Goal: Transaction & Acquisition: Purchase product/service

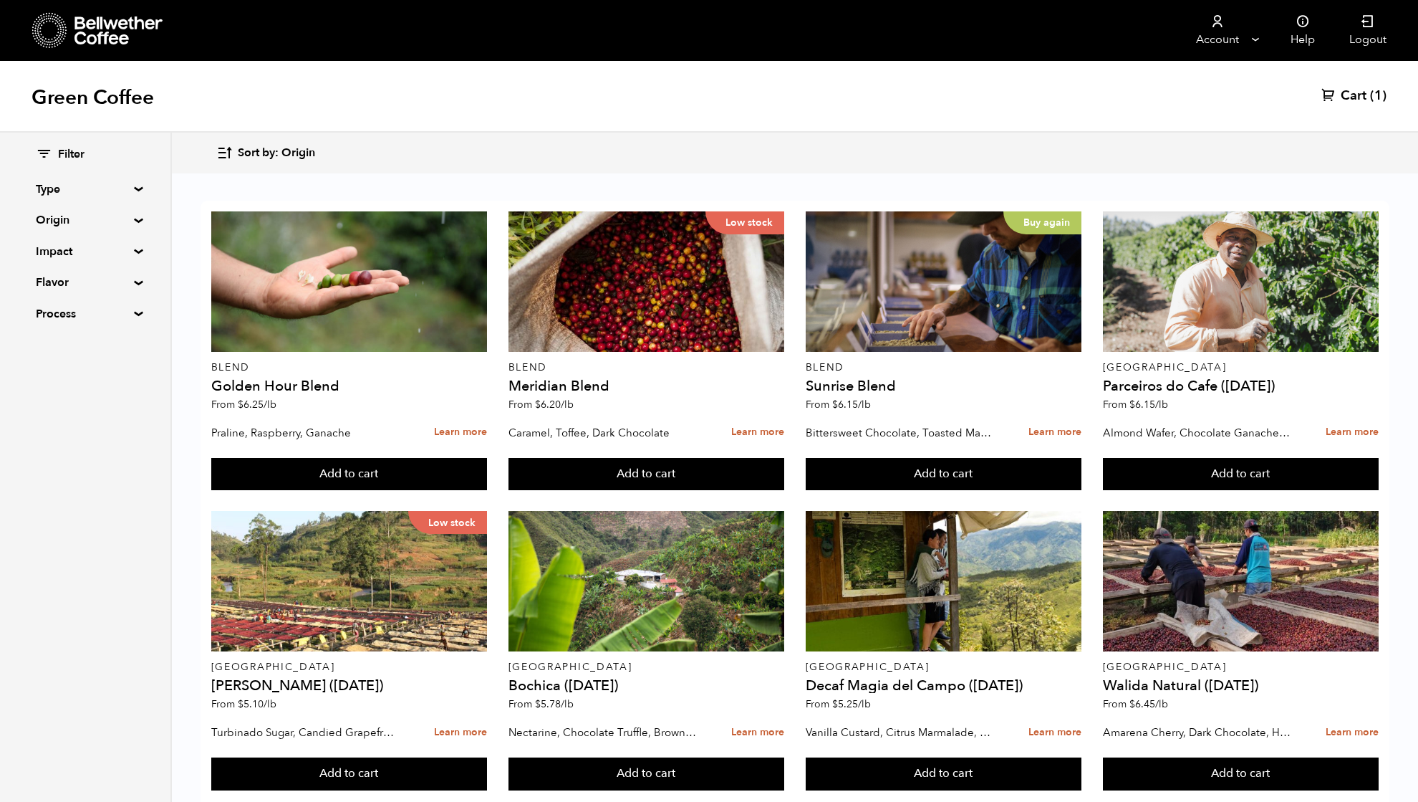
click at [62, 220] on summary "Origin" at bounding box center [85, 219] width 99 height 17
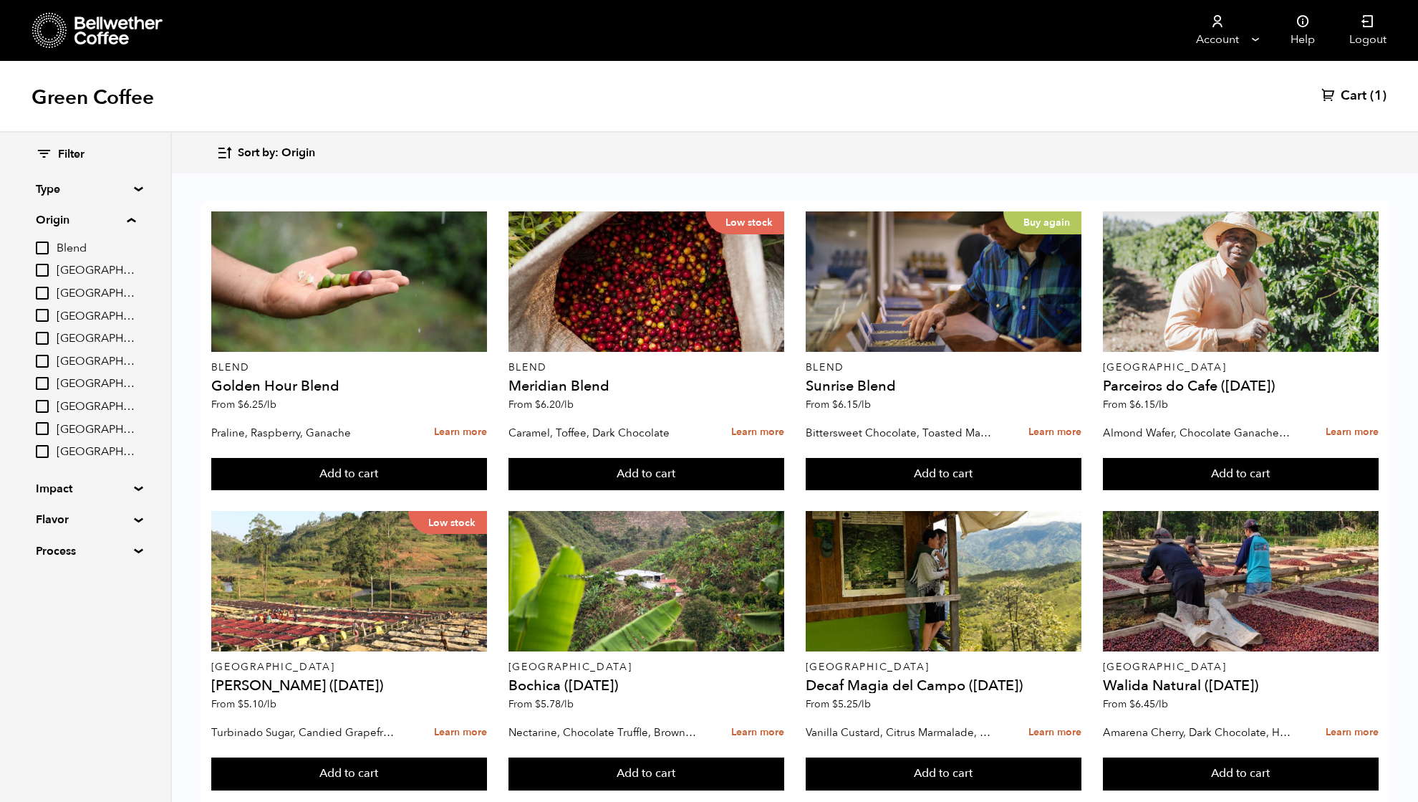
click at [43, 361] on input "[GEOGRAPHIC_DATA]" at bounding box center [42, 361] width 13 height 13
checkbox input "true"
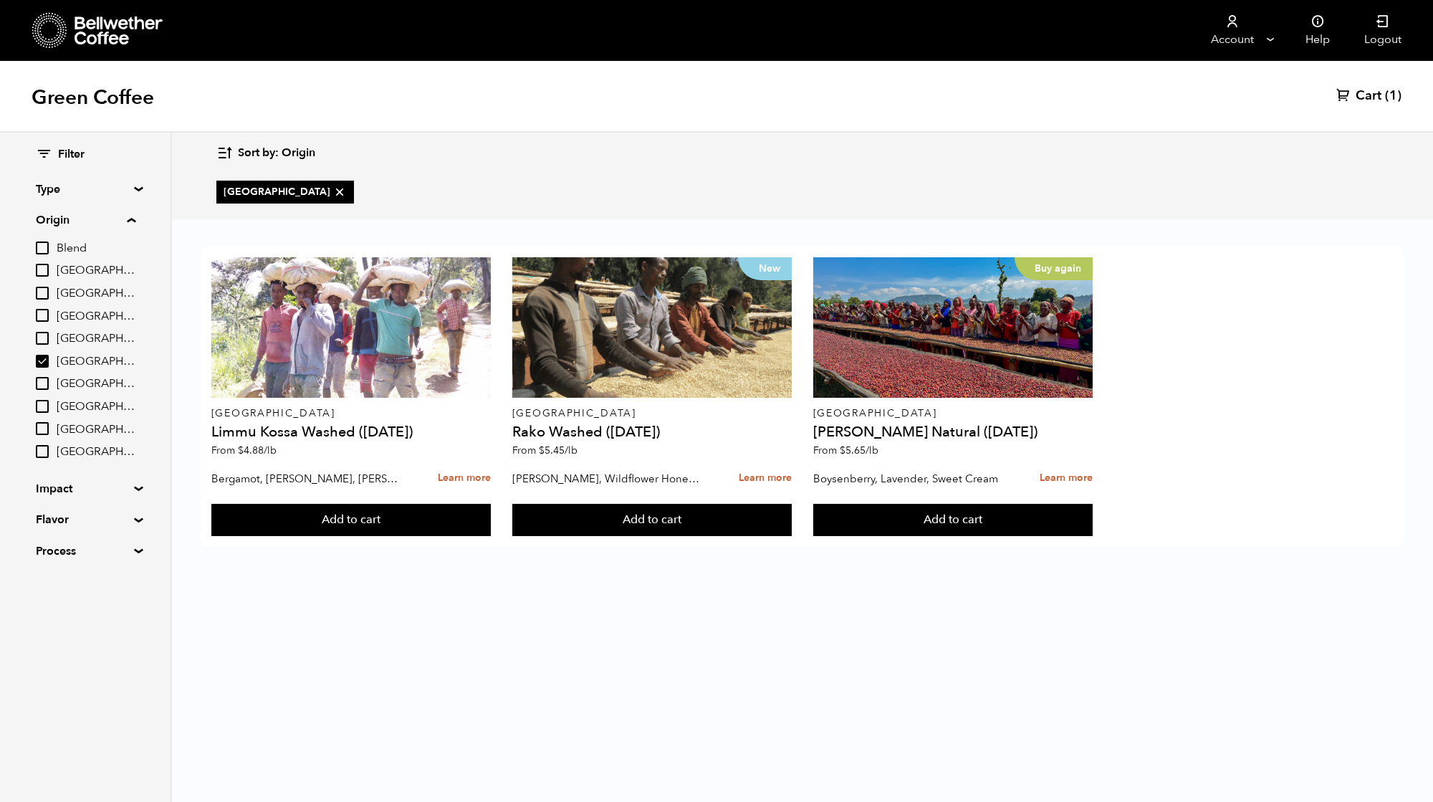
drag, startPoint x: 1210, startPoint y: 373, endPoint x: 1272, endPoint y: 289, distance: 103.4
click at [1272, 289] on div "Ethiopia Limmu Kossa Washed (SEP 23) From $ 4.88 /lb Bergamot, Honeycomb, Meyer…" at bounding box center [803, 396] width 1204 height 300
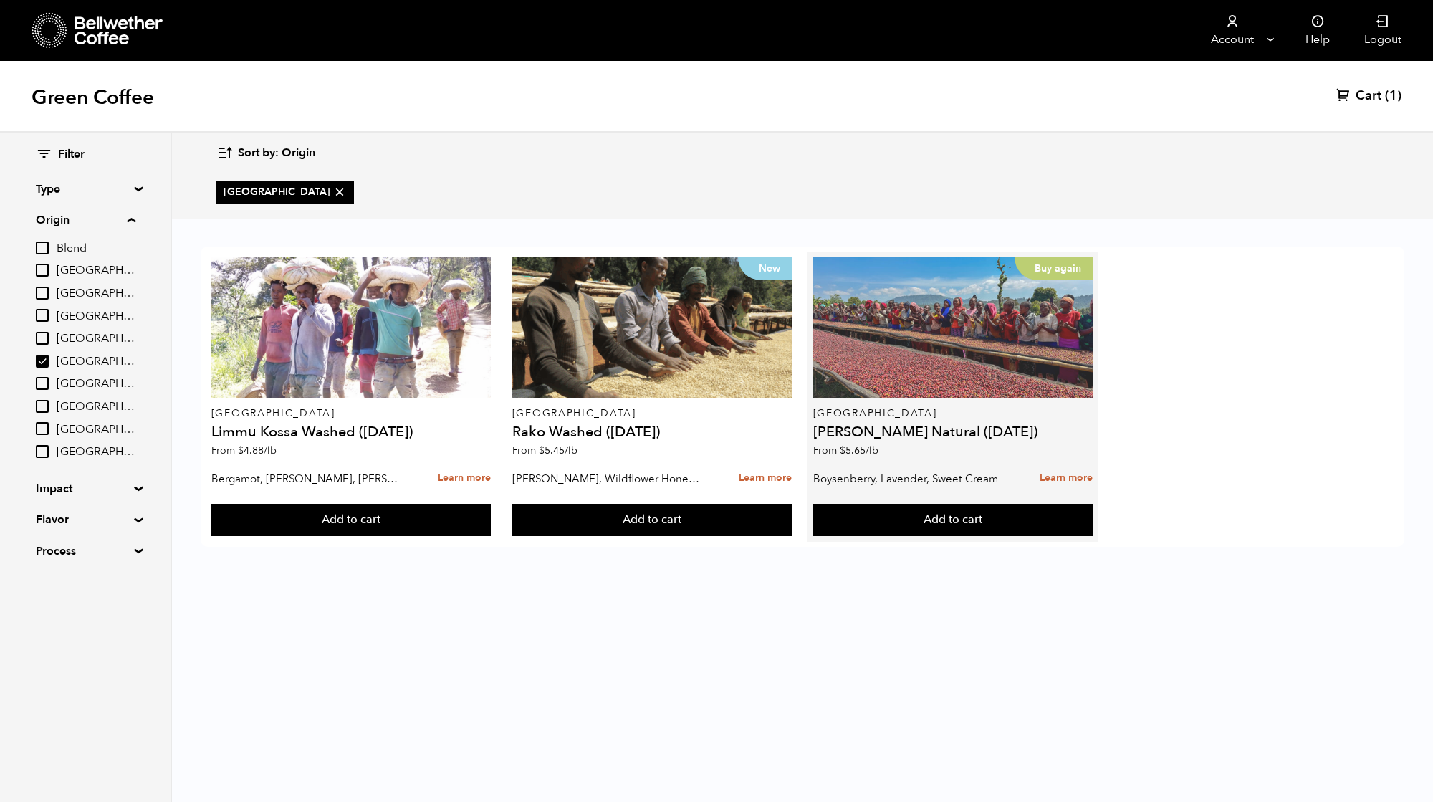
click at [916, 334] on div "Buy again" at bounding box center [953, 327] width 280 height 140
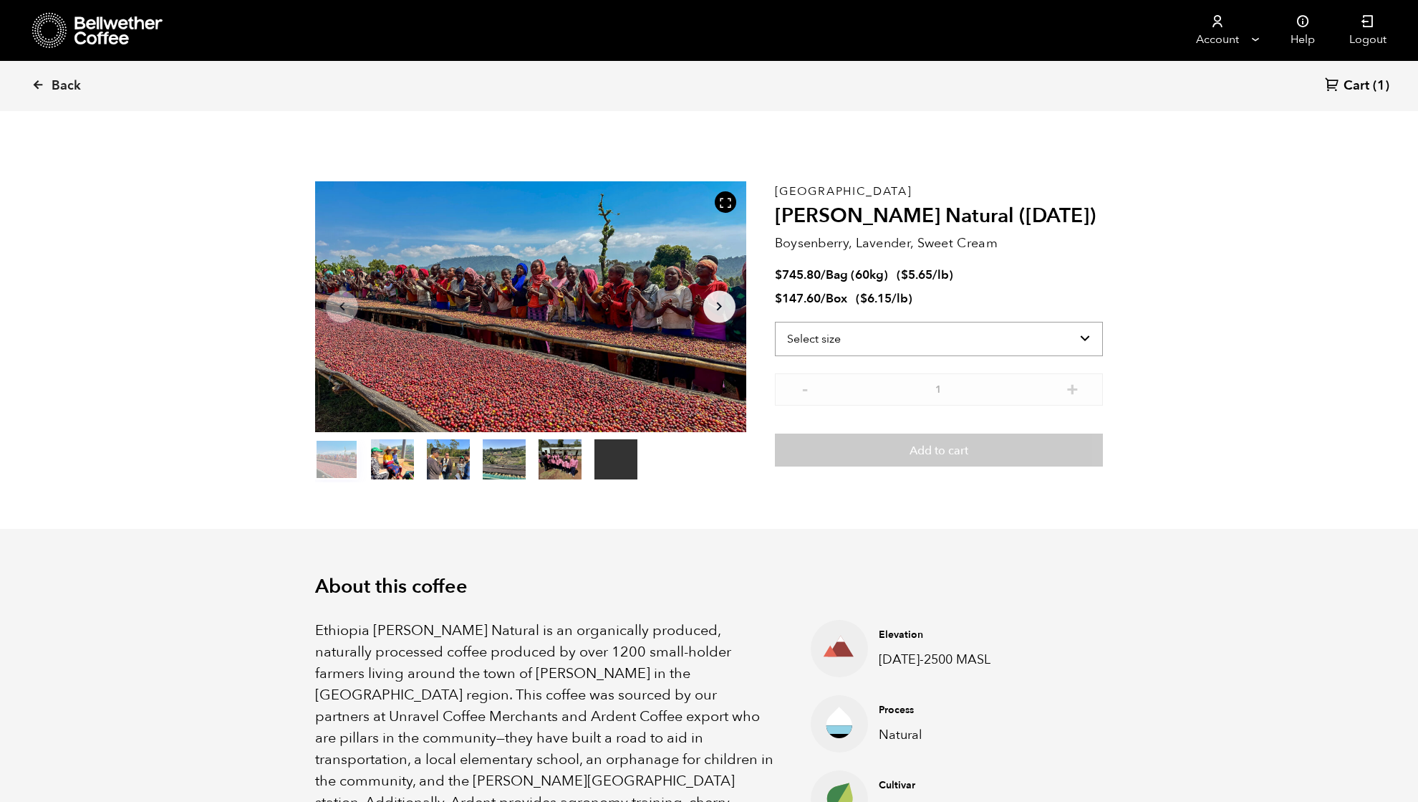
scroll to position [623, 762]
click at [868, 345] on select "Select size Bag (60kg) (132 lbs) Box (24 lbs)" at bounding box center [939, 339] width 328 height 34
select select "box"
click at [775, 322] on select "Select size Bag (60kg) (132 lbs) Box (24 lbs)" at bounding box center [939, 339] width 328 height 34
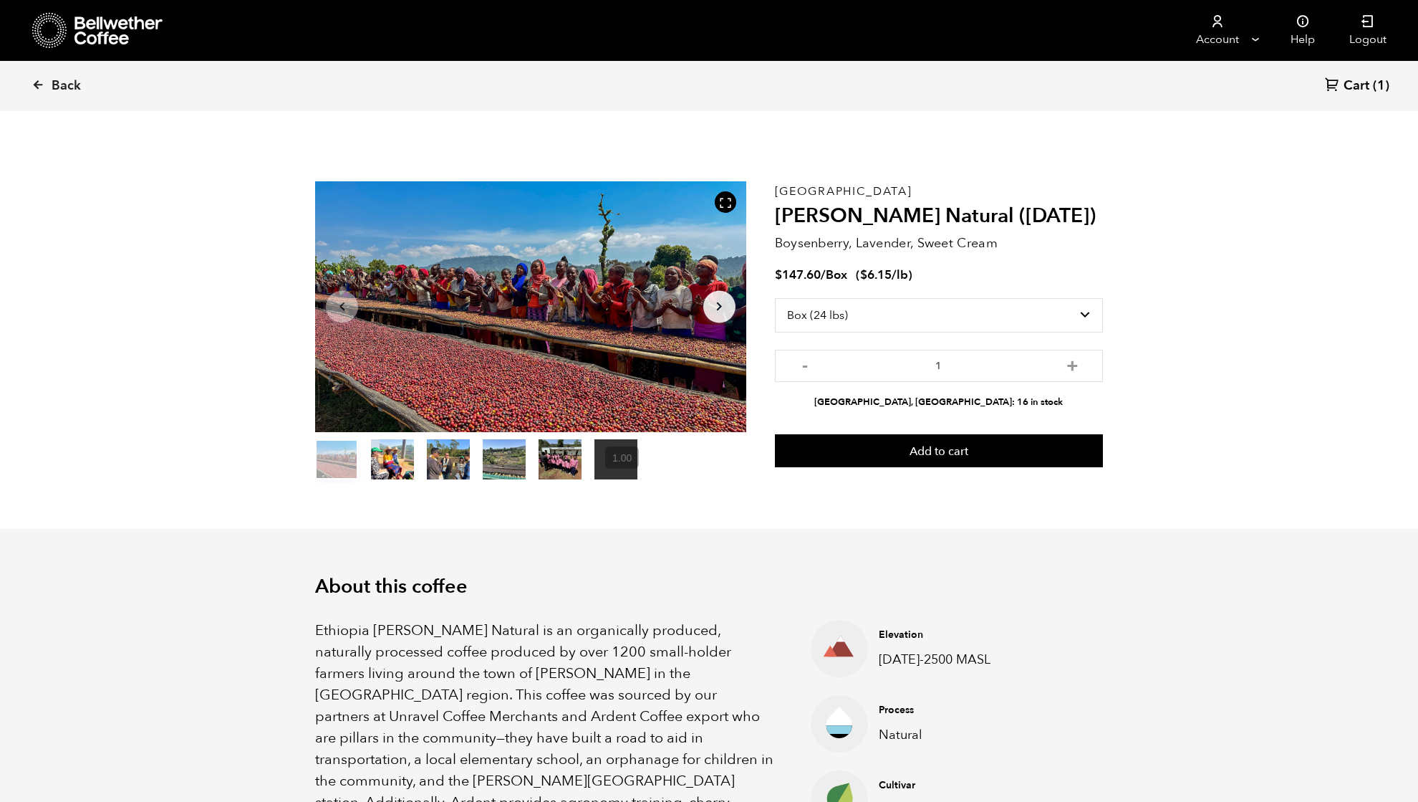
click at [956, 449] on button "Add to cart" at bounding box center [939, 450] width 328 height 33
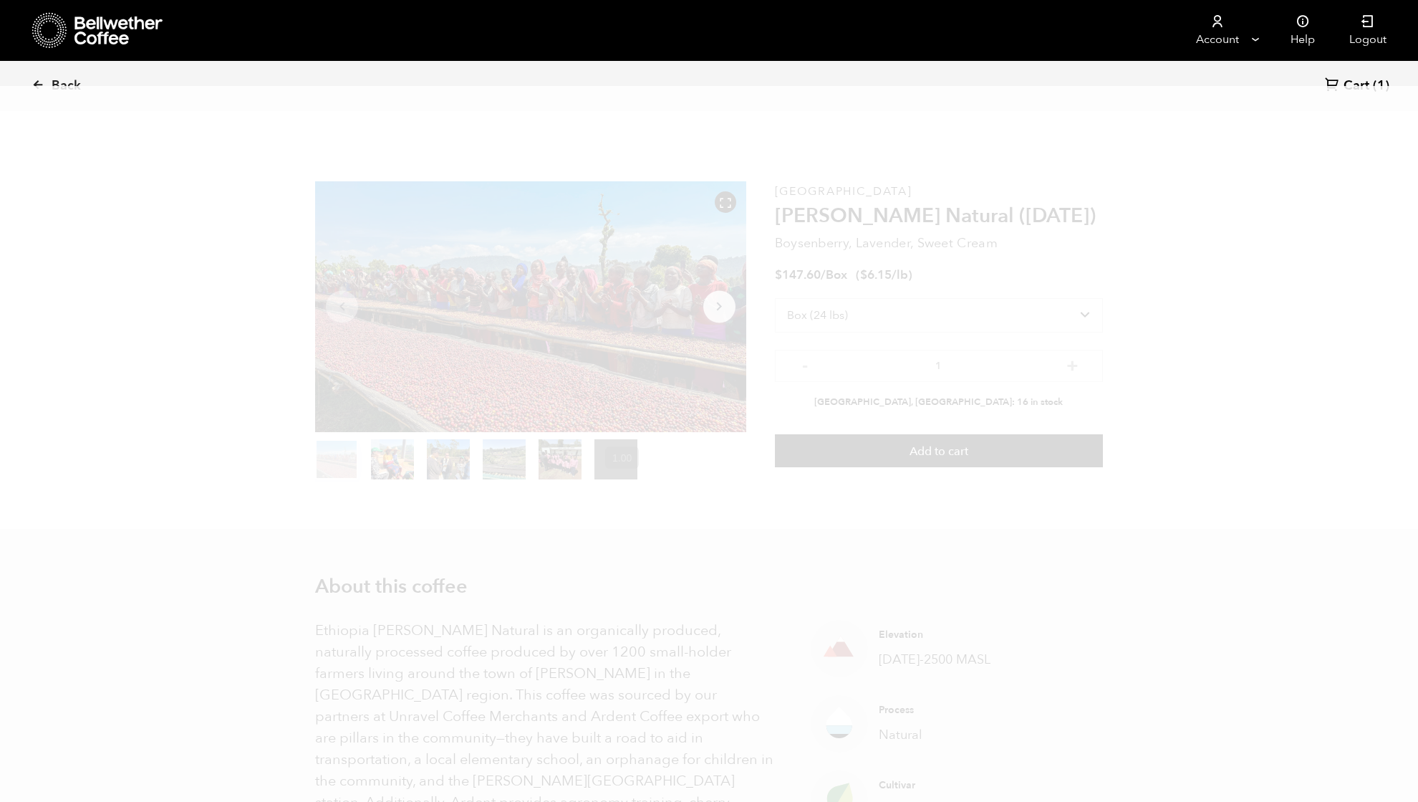
click at [1365, 82] on span "Cart" at bounding box center [1357, 85] width 26 height 17
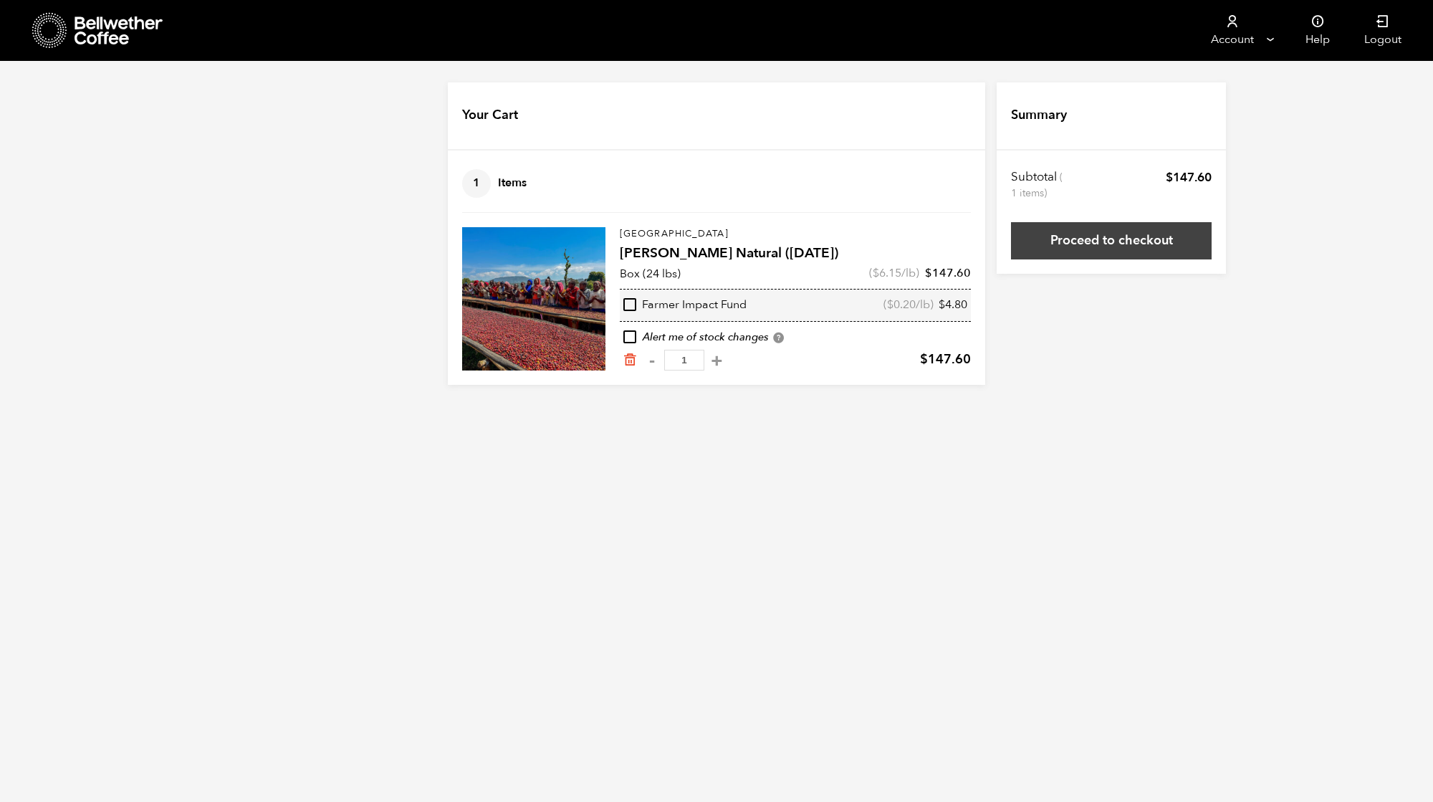
click at [1123, 246] on link "Proceed to checkout" at bounding box center [1111, 240] width 201 height 37
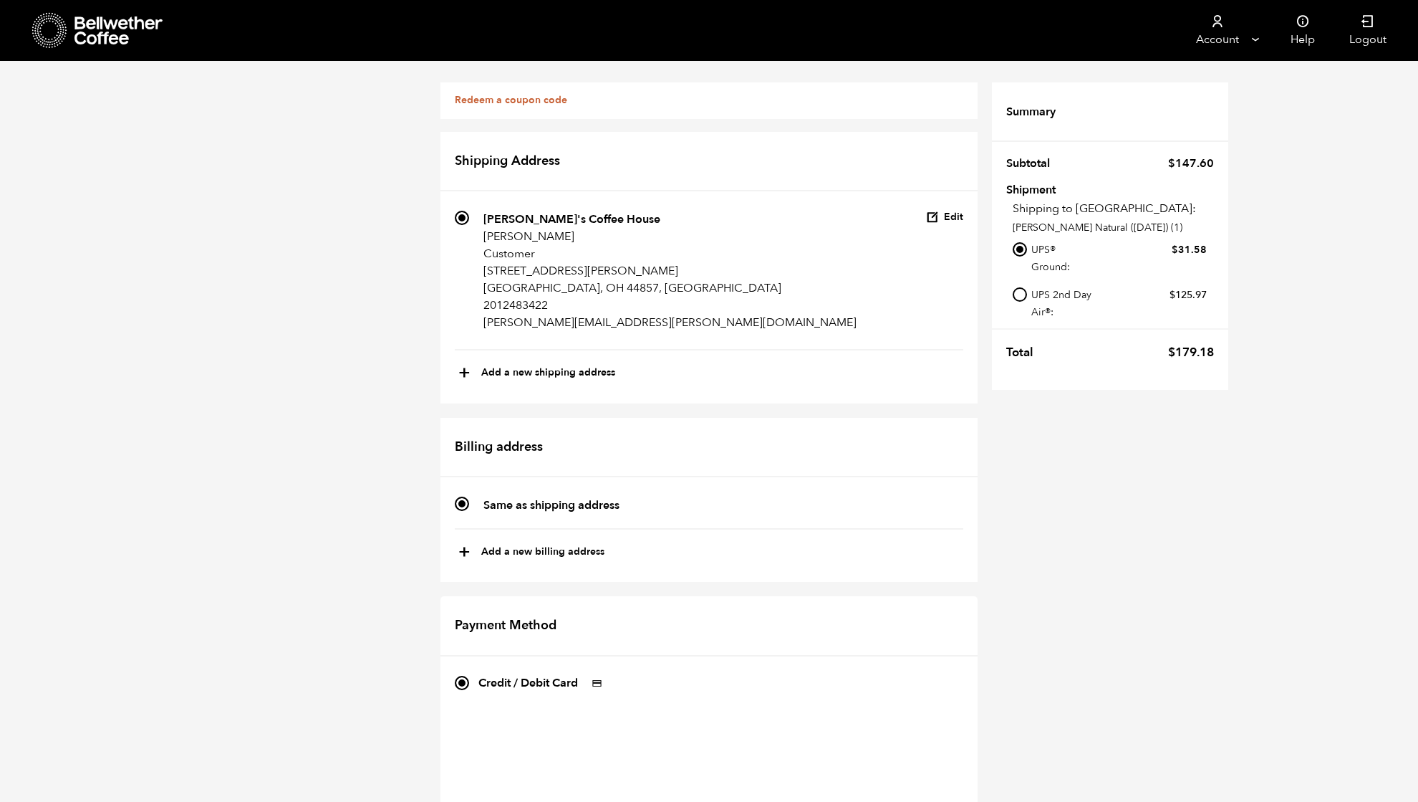
scroll to position [191, 0]
click at [347, 569] on div "Redeem a coupon code If you have a coupon code, please apply it below. Apply co…" at bounding box center [709, 636] width 1418 height 1151
checkbox input "true"
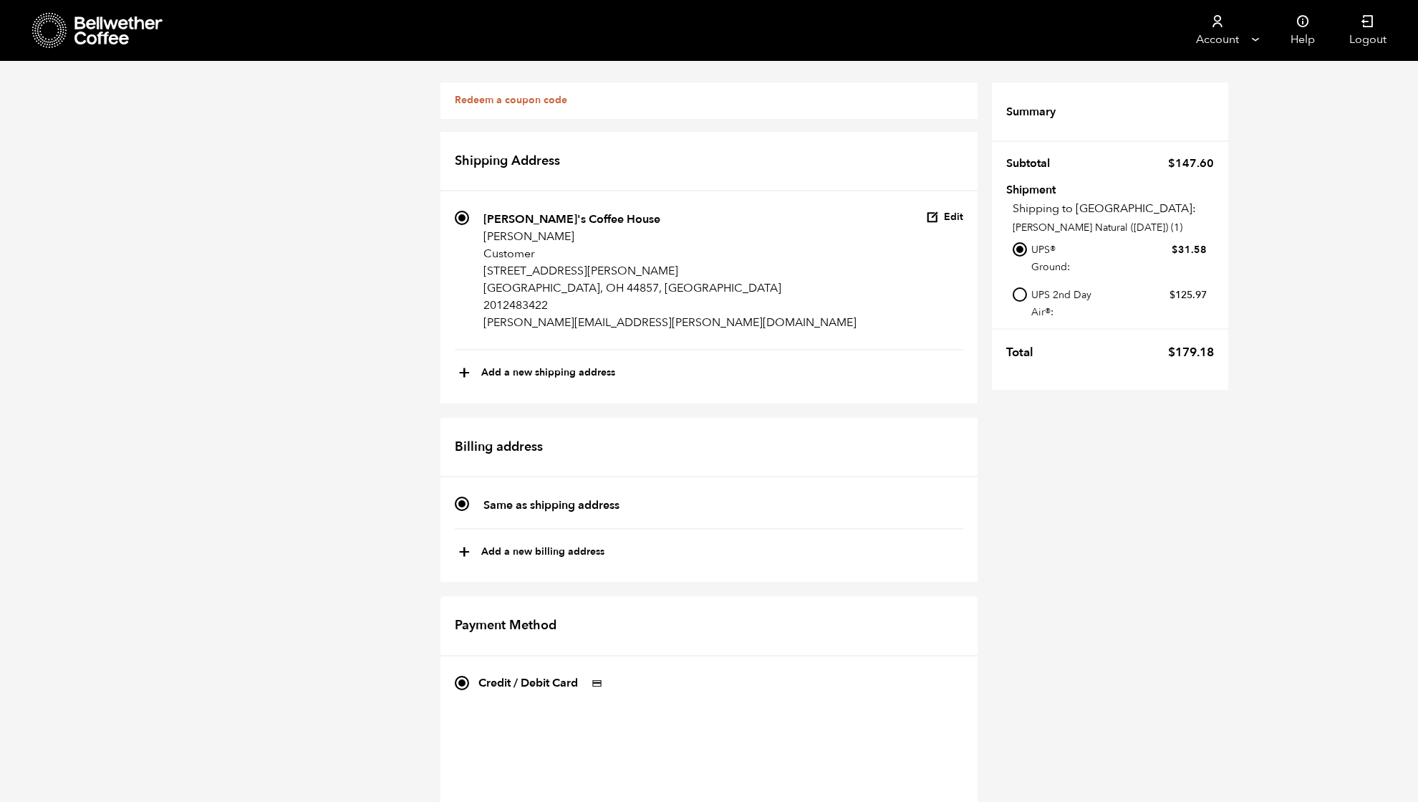
click at [365, 439] on div "Redeem a coupon code If you have a coupon code, please apply it below. Apply co…" at bounding box center [709, 636] width 1418 height 1151
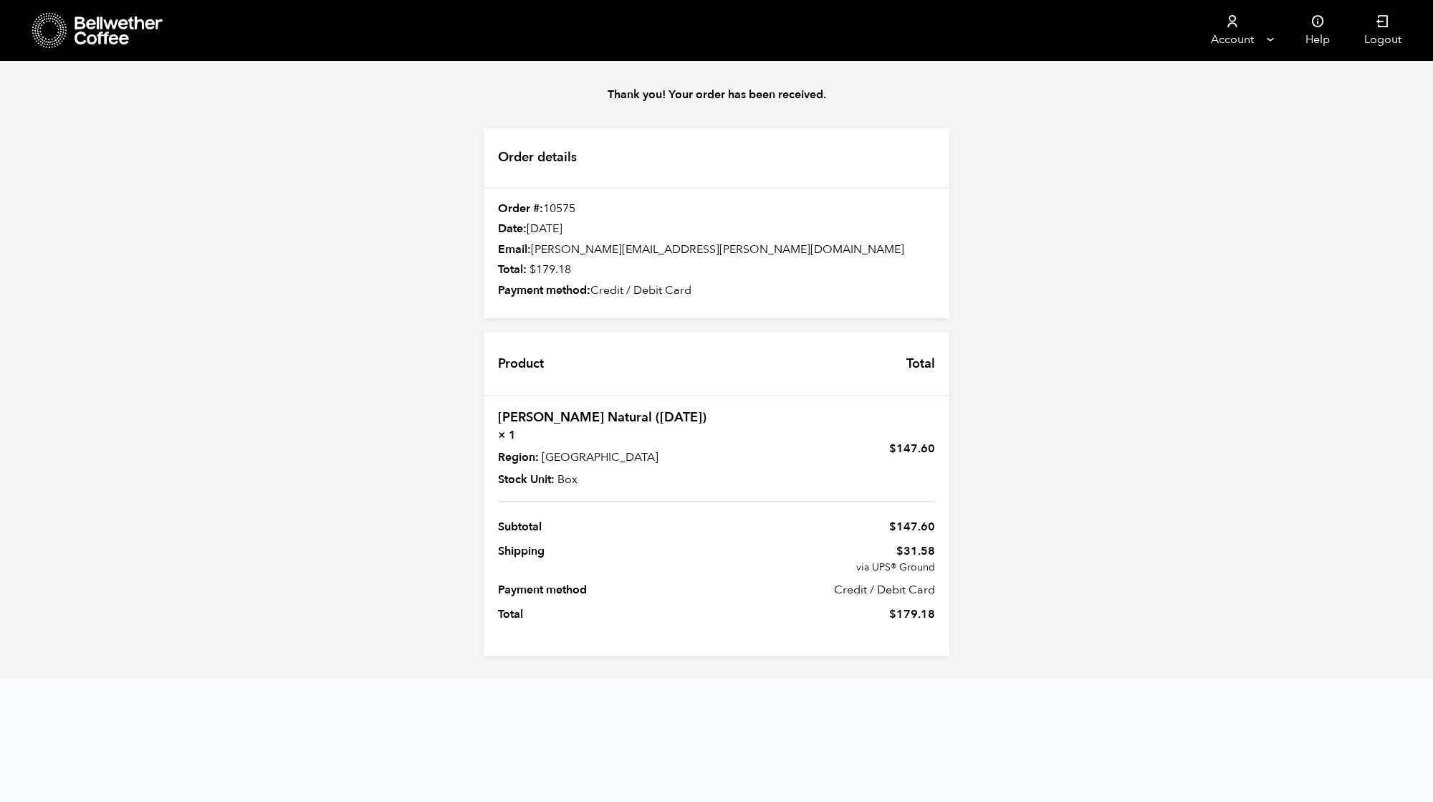
click at [116, 34] on icon at bounding box center [120, 30] width 90 height 29
